Goal: Task Accomplishment & Management: Use online tool/utility

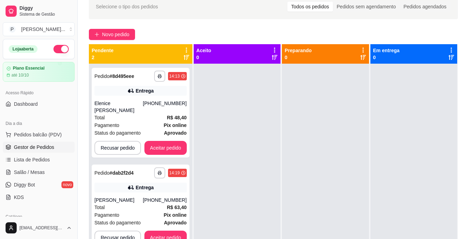
scroll to position [19, 0]
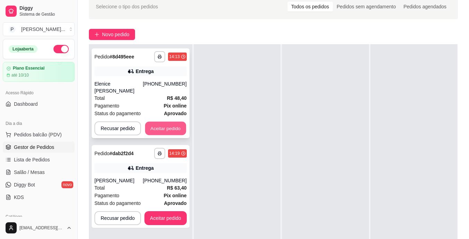
click at [174, 124] on button "Aceitar pedido" at bounding box center [165, 129] width 41 height 14
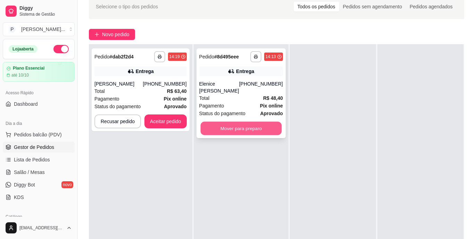
click at [232, 124] on button "Mover para preparo" at bounding box center [240, 129] width 81 height 14
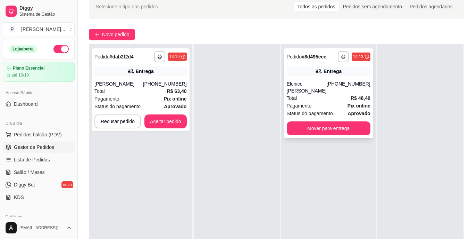
click at [327, 84] on div "[PHONE_NUMBER]" at bounding box center [349, 87] width 44 height 14
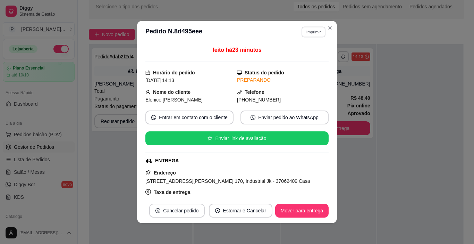
click at [308, 31] on button "Imprimir" at bounding box center [314, 31] width 24 height 11
click at [301, 54] on button "IMPRESSORA" at bounding box center [299, 56] width 50 height 11
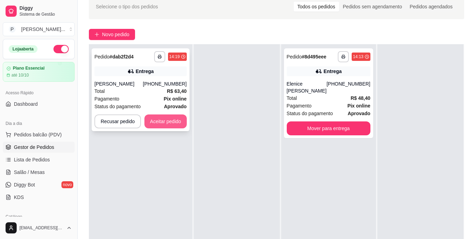
click at [176, 118] on button "Aceitar pedido" at bounding box center [165, 121] width 42 height 14
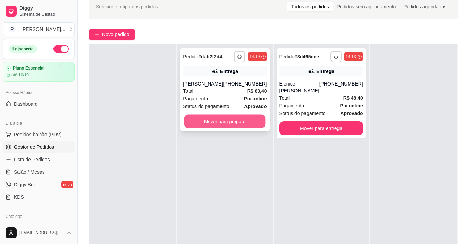
click at [207, 124] on button "Mover para preparo" at bounding box center [224, 122] width 81 height 14
click at [217, 120] on button "Mover para preparo" at bounding box center [225, 121] width 84 height 14
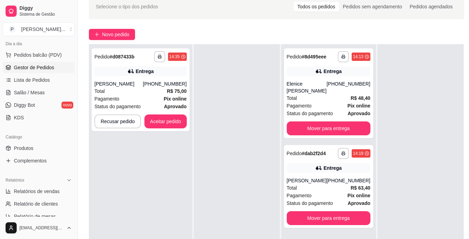
scroll to position [84, 0]
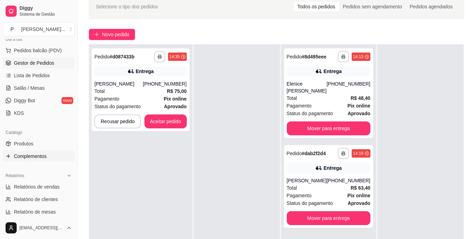
click at [28, 150] on link "Complementos" at bounding box center [39, 155] width 72 height 11
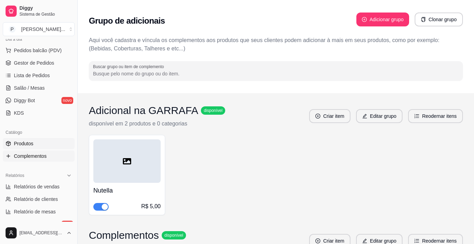
click at [28, 142] on span "Produtos" at bounding box center [23, 143] width 19 height 7
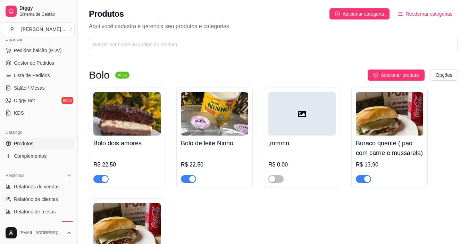
click at [109, 184] on div "Bolo dois amores R$ 22,50" at bounding box center [127, 138] width 76 height 100
click at [105, 182] on div "button" at bounding box center [105, 179] width 6 height 6
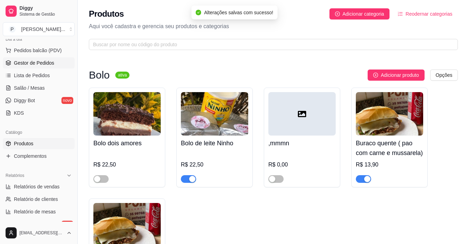
click at [41, 61] on span "Gestor de Pedidos" at bounding box center [34, 62] width 40 height 7
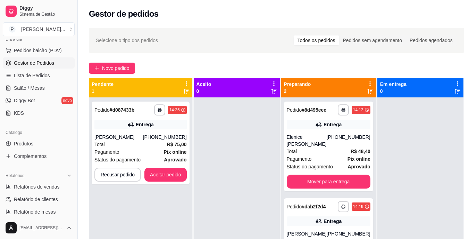
drag, startPoint x: 306, startPoint y: 161, endPoint x: 224, endPoint y: 174, distance: 83.0
click at [224, 174] on div at bounding box center [237, 216] width 86 height 239
click at [332, 155] on div "Pagamento Pix online" at bounding box center [329, 159] width 84 height 8
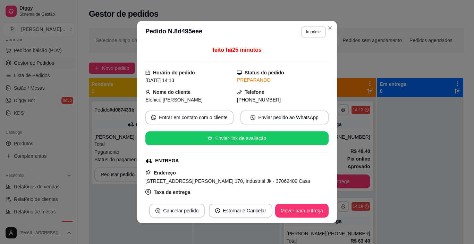
click at [315, 31] on button "Imprimir" at bounding box center [313, 31] width 25 height 11
click at [303, 58] on button "IMPRESSORA" at bounding box center [298, 56] width 49 height 11
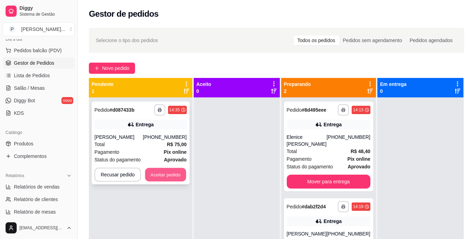
click at [179, 173] on button "Aceitar pedido" at bounding box center [165, 175] width 41 height 14
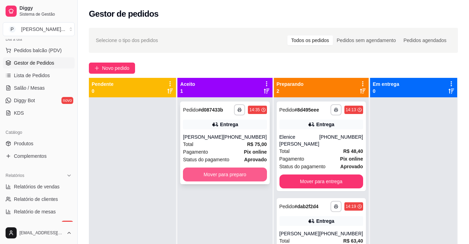
click at [208, 174] on button "Mover para preparo" at bounding box center [225, 174] width 84 height 14
click at [300, 223] on div "Entrega" at bounding box center [322, 221] width 84 height 10
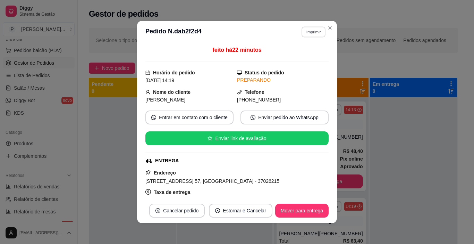
click at [310, 34] on button "Imprimir" at bounding box center [314, 31] width 24 height 11
click at [305, 58] on button "IMPRESSORA" at bounding box center [299, 56] width 50 height 11
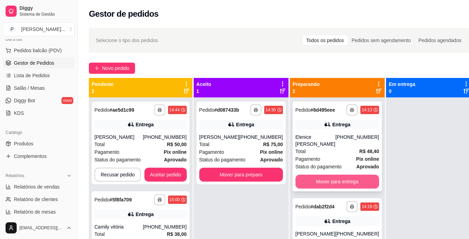
click at [307, 179] on button "Mover para entrega" at bounding box center [338, 181] width 84 height 14
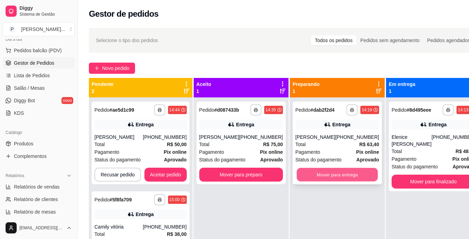
click at [307, 173] on button "Mover para entrega" at bounding box center [337, 175] width 81 height 14
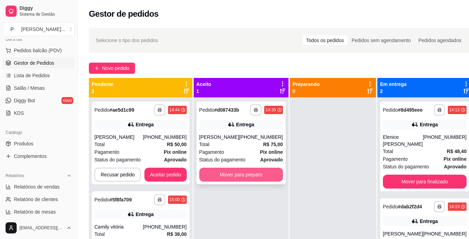
click at [264, 169] on button "Mover para preparo" at bounding box center [241, 174] width 84 height 14
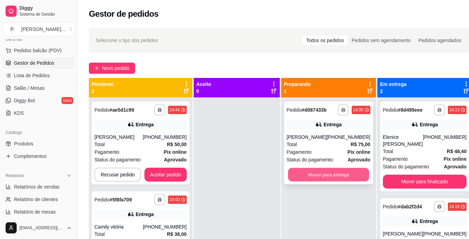
click at [318, 177] on button "Mover para entrega" at bounding box center [328, 175] width 81 height 14
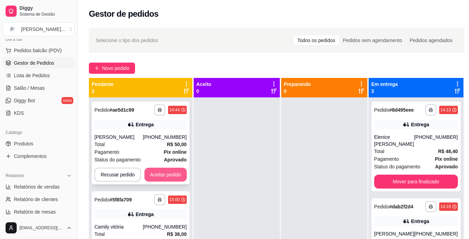
click at [169, 175] on button "Aceitar pedido" at bounding box center [165, 174] width 42 height 14
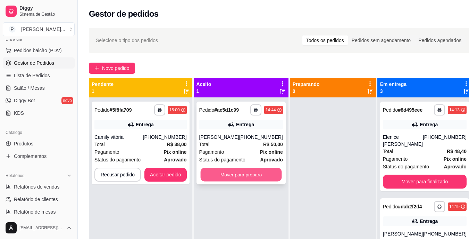
click at [215, 168] on button "Mover para preparo" at bounding box center [240, 175] width 81 height 14
click at [220, 173] on button "Mover para preparo" at bounding box center [241, 174] width 84 height 14
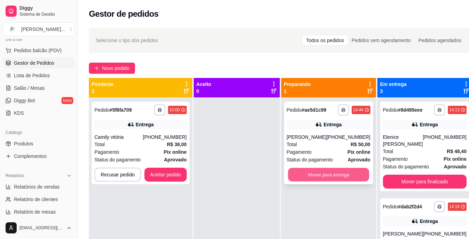
click at [311, 170] on button "Mover para entrega" at bounding box center [328, 175] width 81 height 14
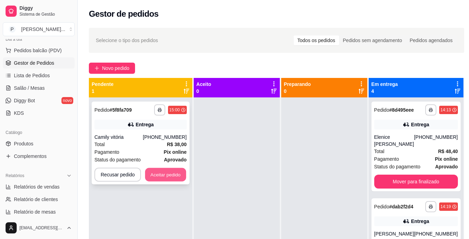
click at [182, 171] on button "Aceitar pedido" at bounding box center [165, 175] width 41 height 14
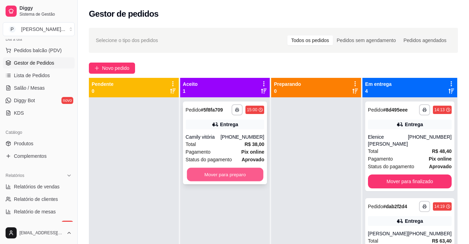
click at [220, 170] on button "Mover para preparo" at bounding box center [225, 175] width 76 height 14
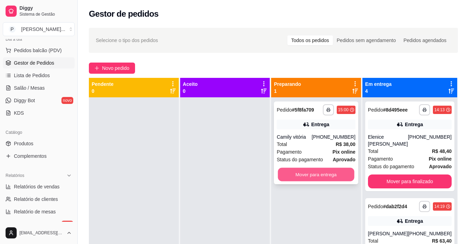
click at [294, 169] on button "Mover para entrega" at bounding box center [316, 175] width 76 height 14
